Goal: Transaction & Acquisition: Purchase product/service

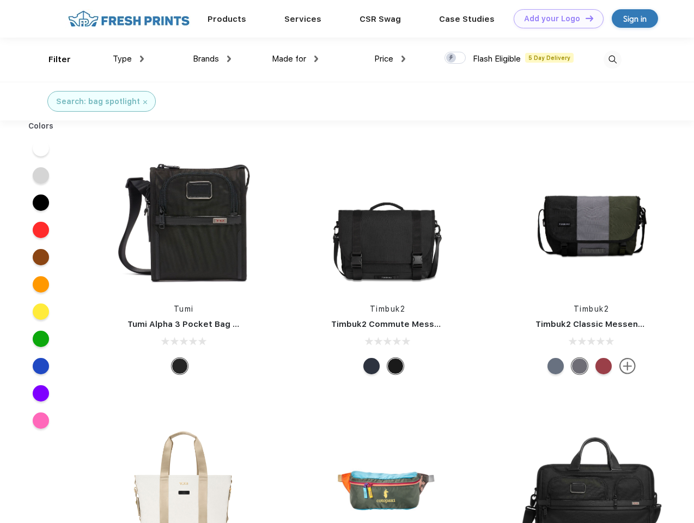
click at [554, 19] on link "Add your Logo Design Tool" at bounding box center [559, 18] width 90 height 19
click at [52, 59] on div "Filter" at bounding box center [59, 59] width 22 height 13
click at [129, 59] on span "Type" at bounding box center [122, 59] width 19 height 10
click at [212, 59] on span "Brands" at bounding box center [206, 59] width 26 height 10
click at [295, 59] on span "Made for" at bounding box center [289, 59] width 34 height 10
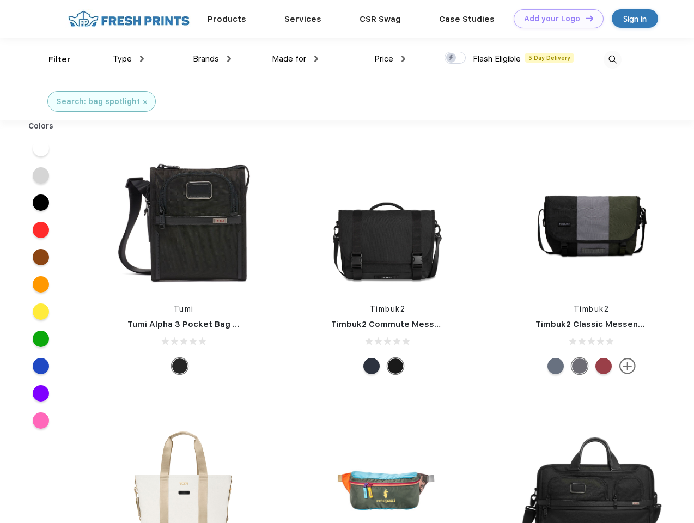
click at [390, 59] on span "Price" at bounding box center [383, 59] width 19 height 10
click at [455, 58] on div at bounding box center [454, 58] width 21 height 12
click at [451, 58] on input "checkbox" at bounding box center [447, 54] width 7 height 7
click at [612, 59] on img at bounding box center [612, 60] width 18 height 18
click at [41, 148] on div at bounding box center [41, 148] width 42 height 27
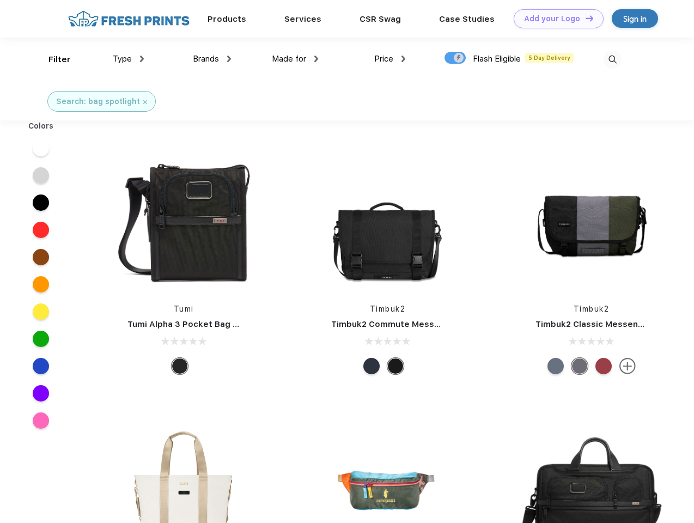
click at [41, 175] on div at bounding box center [41, 175] width 42 height 27
